Goal: Task Accomplishment & Management: Manage account settings

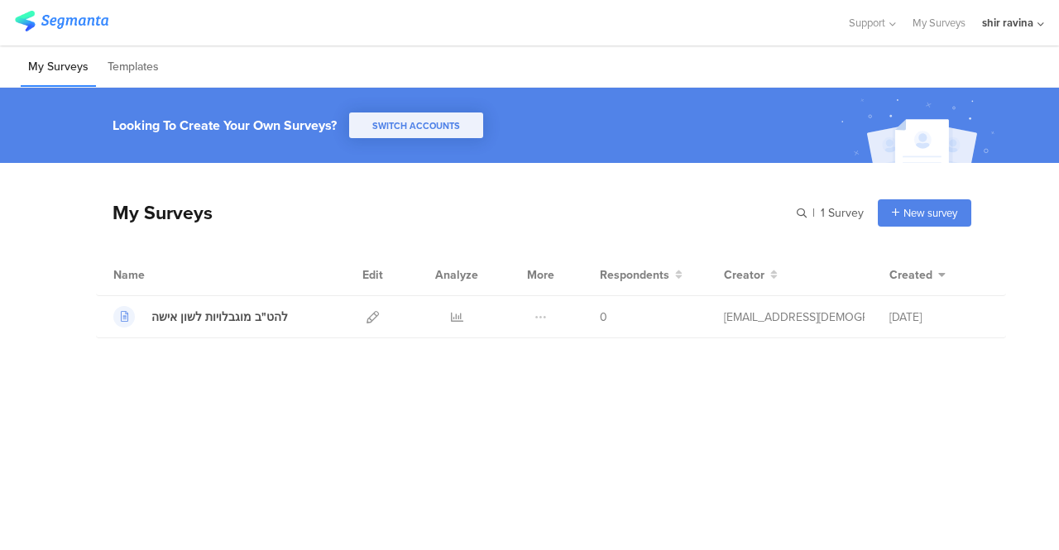
click at [1044, 25] on div "Support Help Center Live Chat My Surveys shir ravina ACCOUNTS shir ravina Guest…" at bounding box center [529, 22] width 1059 height 45
click at [1040, 22] on icon at bounding box center [1040, 24] width 7 height 12
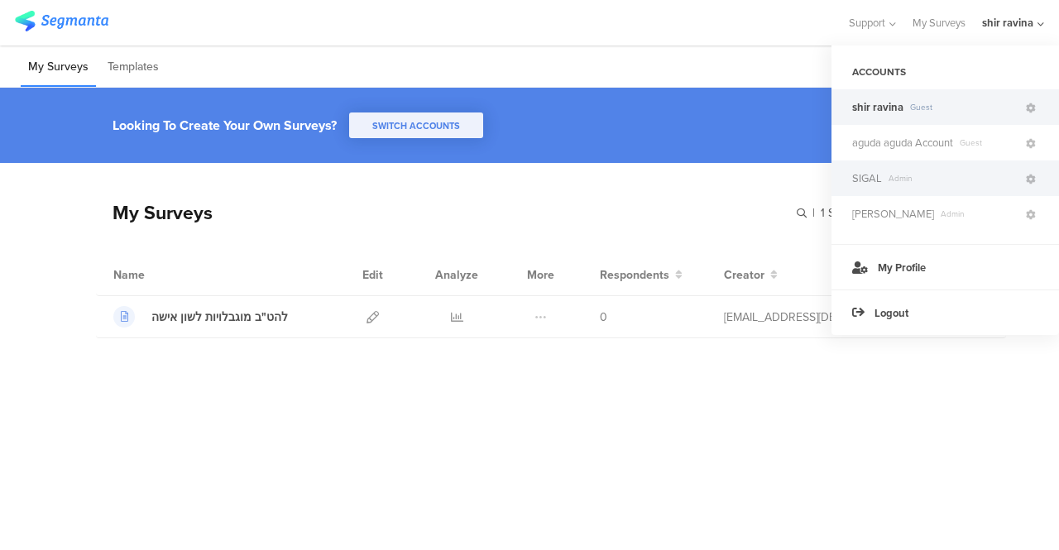
click at [870, 174] on span "SIGAL" at bounding box center [867, 178] width 30 height 16
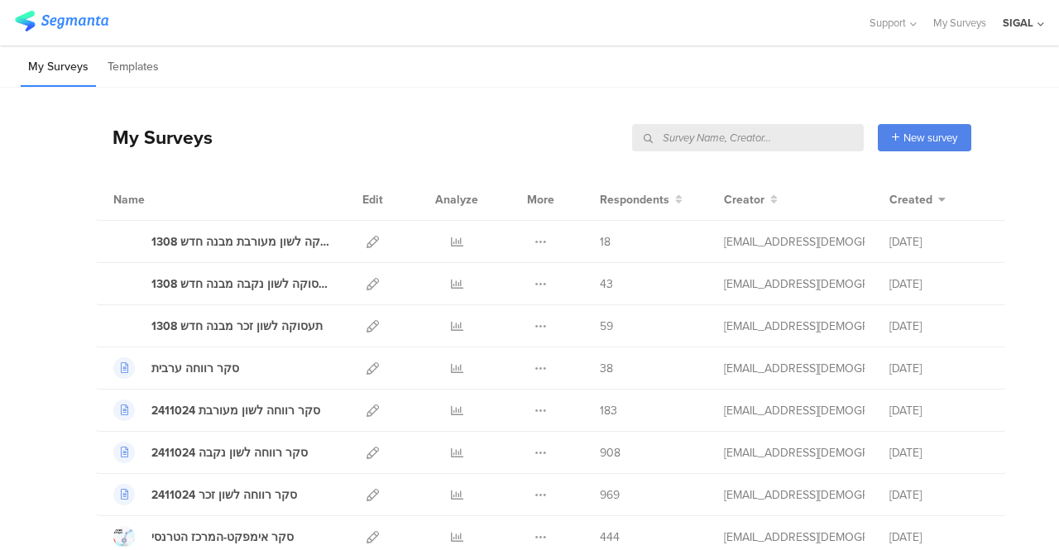
click at [1019, 22] on div "SIGAL" at bounding box center [1017, 23] width 31 height 16
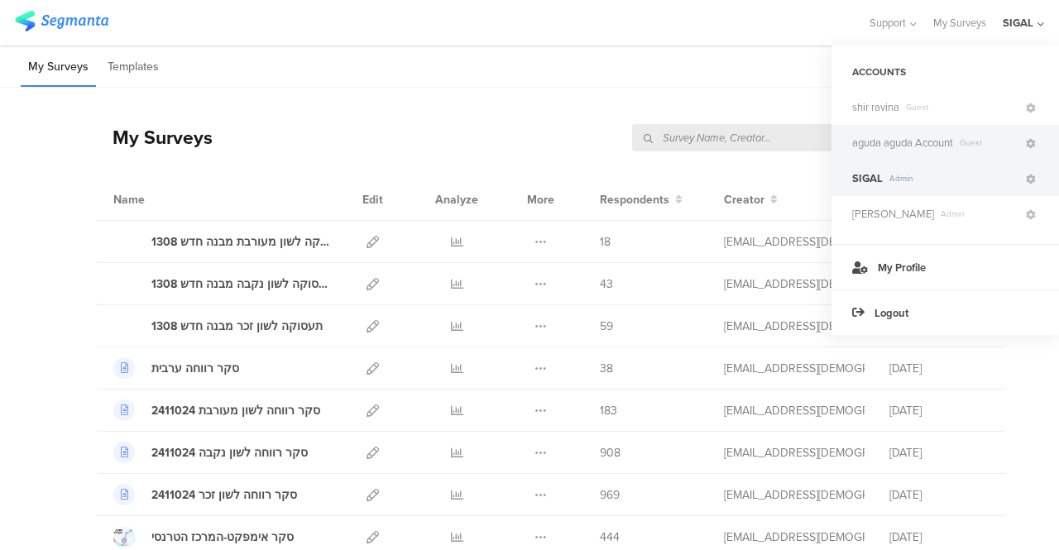
click at [872, 136] on span "aguda aguda Account" at bounding box center [902, 143] width 101 height 16
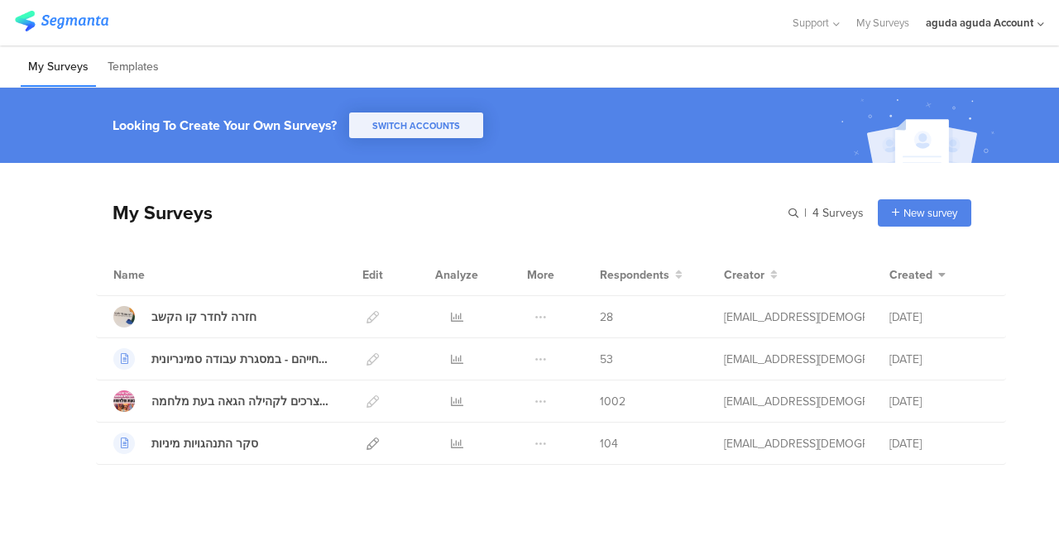
click at [994, 22] on div "aguda aguda Account" at bounding box center [980, 23] width 108 height 16
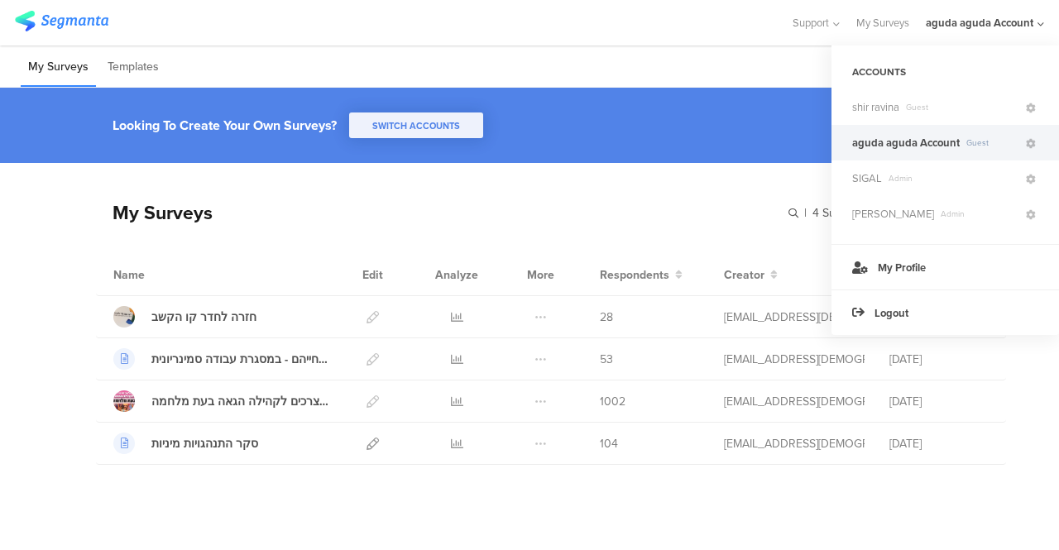
click at [868, 138] on span "aguda aguda Account" at bounding box center [906, 143] width 108 height 16
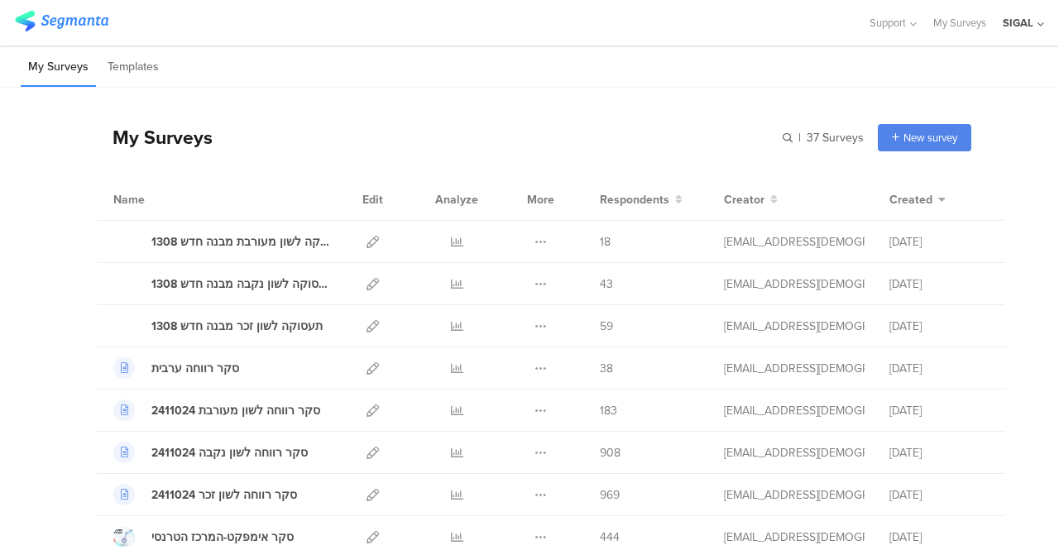
click at [1019, 22] on div "SIGAL" at bounding box center [1017, 23] width 31 height 16
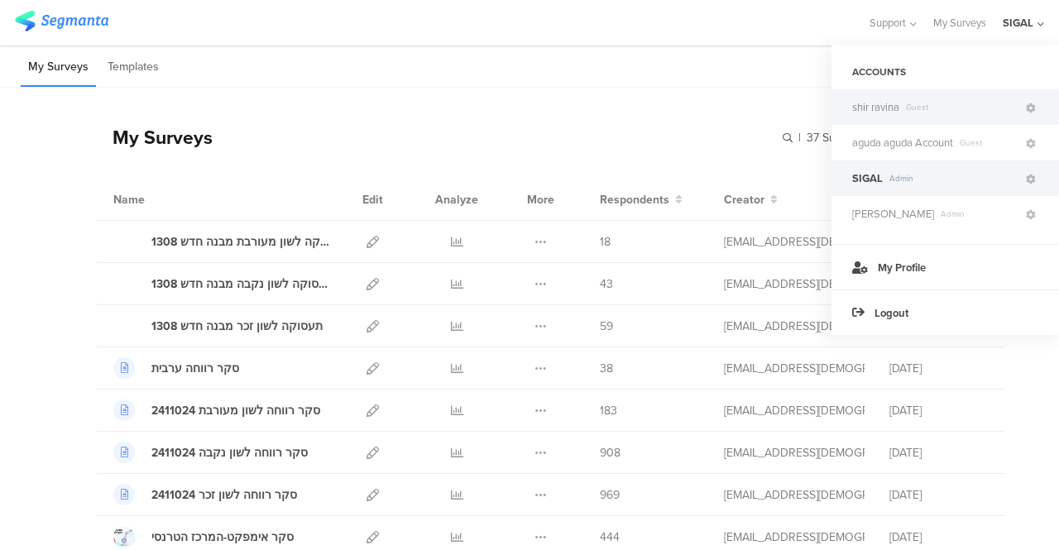
click at [876, 100] on span "shir ravina" at bounding box center [875, 107] width 47 height 16
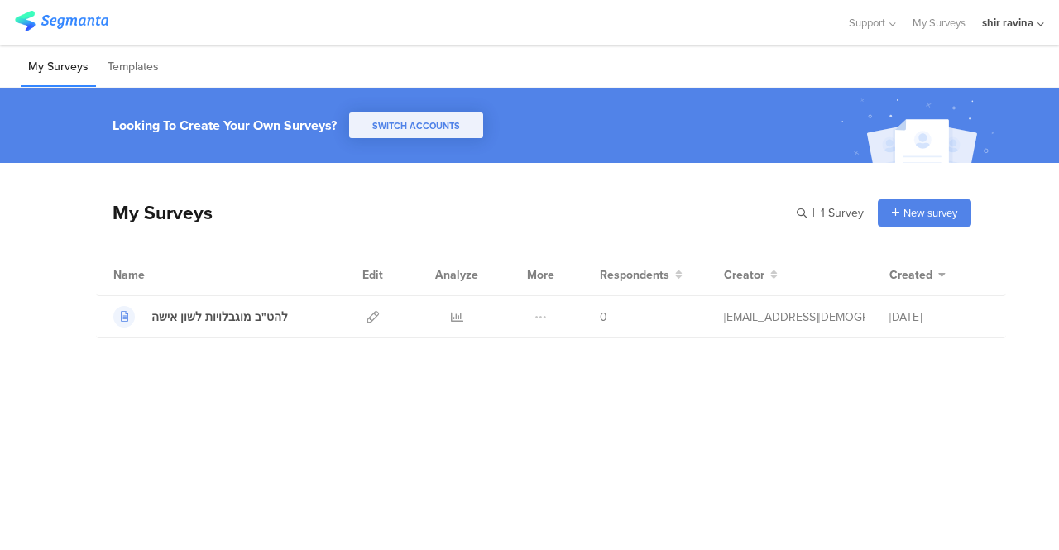
click at [1019, 23] on div "shir ravina" at bounding box center [1007, 23] width 51 height 16
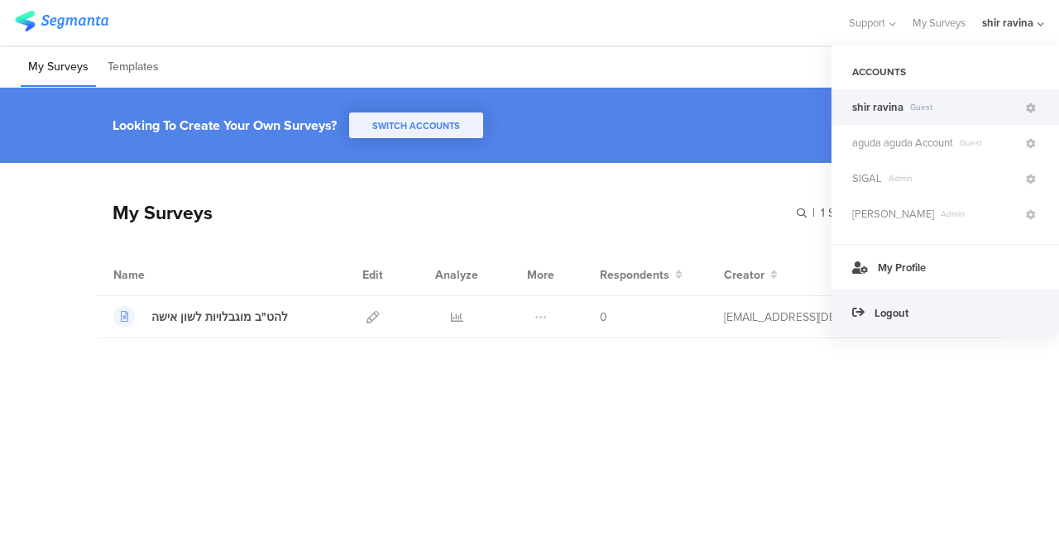
click at [870, 310] on div "Logout" at bounding box center [944, 311] width 227 height 45
